Goal: Information Seeking & Learning: Compare options

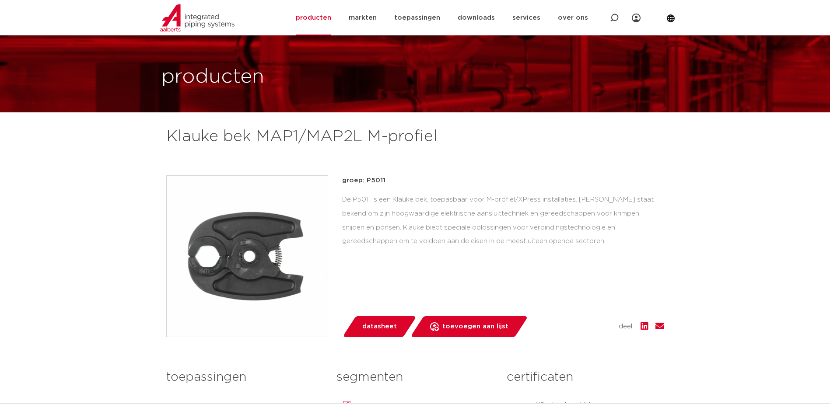
scroll to position [44, 0]
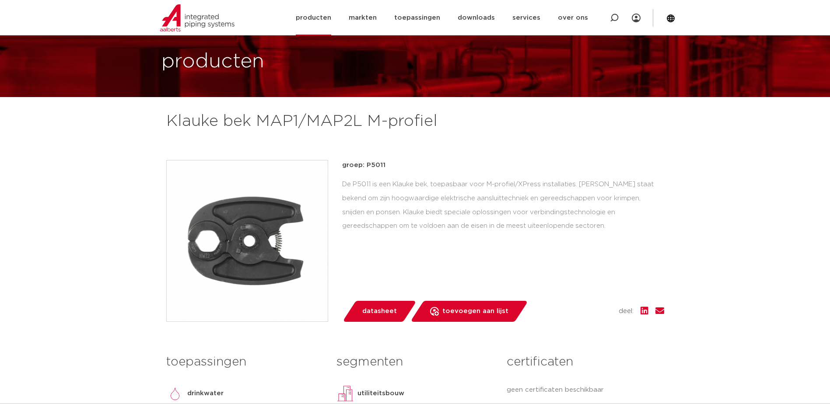
click at [319, 22] on link "producten" at bounding box center [313, 17] width 35 height 35
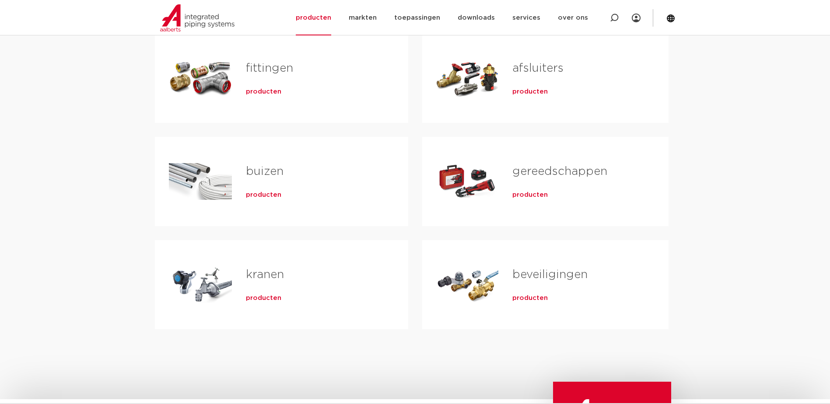
scroll to position [263, 0]
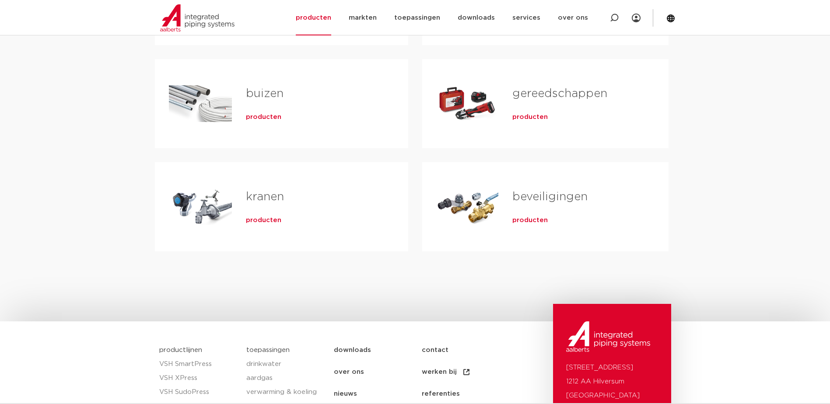
click at [535, 123] on div "gereedschappen producten" at bounding box center [576, 103] width 156 height 61
click at [534, 118] on span "producten" at bounding box center [529, 117] width 35 height 9
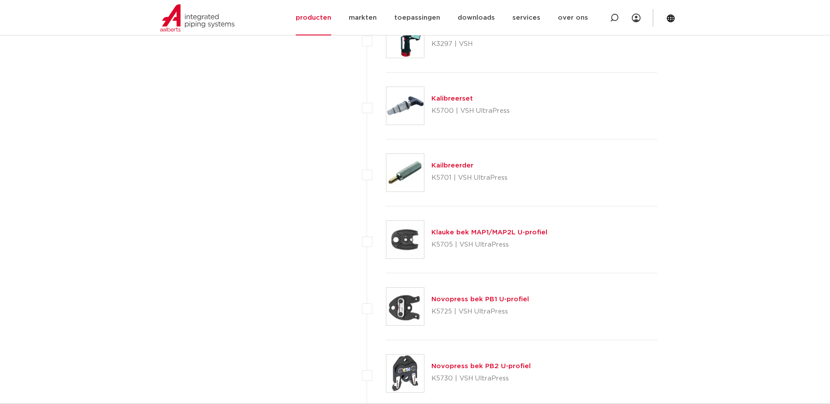
scroll to position [1225, 0]
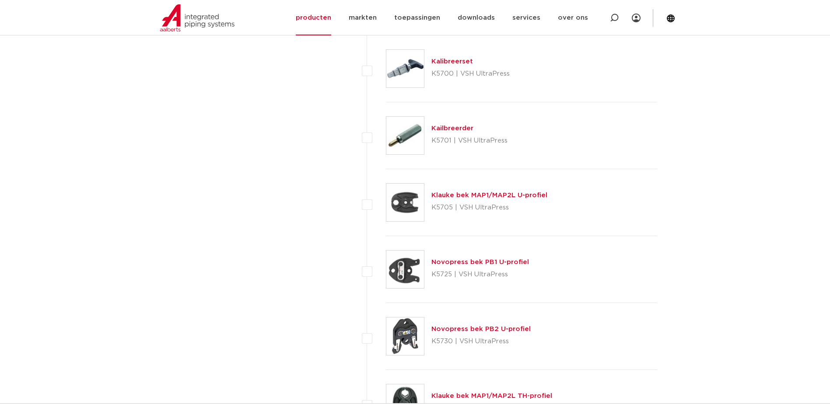
click at [490, 195] on link "Klauke bek MAP1/MAP2L U-profiel" at bounding box center [489, 195] width 116 height 7
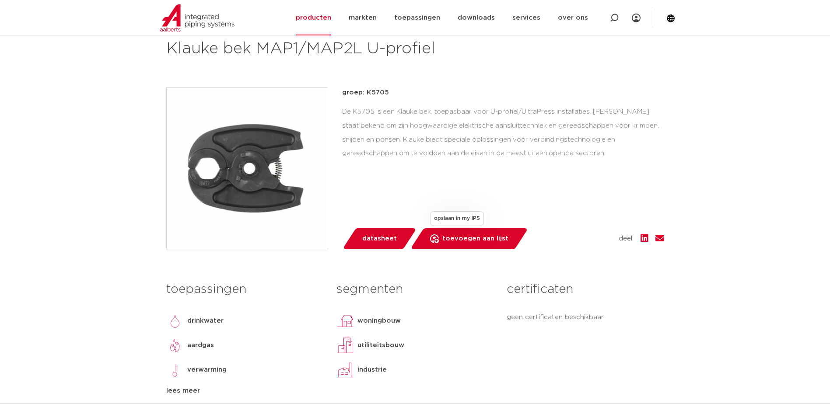
scroll to position [131, 0]
